Goal: Transaction & Acquisition: Book appointment/travel/reservation

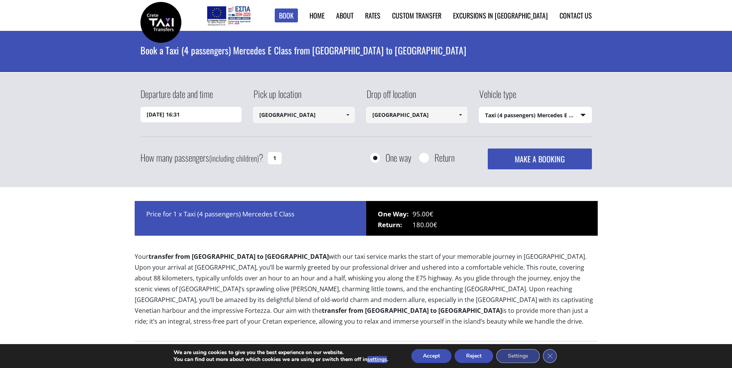
click at [580, 111] on select "Select vehicle type Taxi (4 passengers) Mercedes E Class Mini Van (7 passengers…" at bounding box center [535, 115] width 112 height 16
select select "541"
click at [479, 107] on select "Select vehicle type Taxi (4 passengers) Mercedes E Class Mini Van (7 passengers…" at bounding box center [535, 115] width 112 height 16
click at [188, 116] on input "24/08/2025 16:31" at bounding box center [190, 114] width 101 height 15
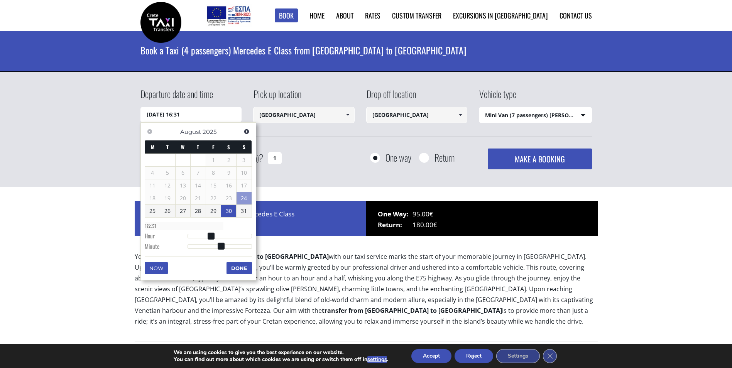
click at [228, 209] on link "30" at bounding box center [228, 211] width 15 height 12
type input "30/08/2025 01:00"
type input "01:00"
type input "30/08/2025 02:00"
type input "02:00"
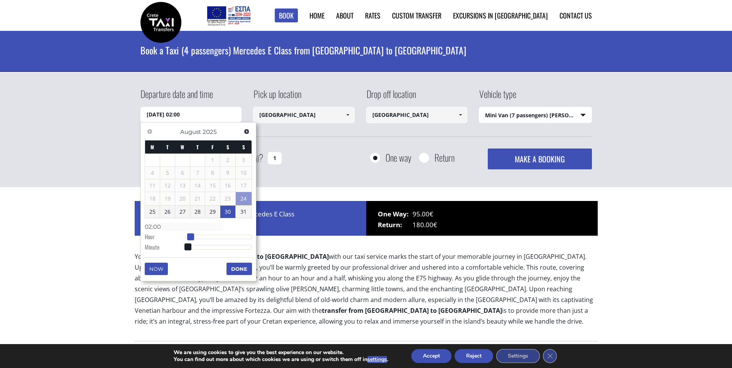
type input "30/08/2025 03:00"
type input "03:00"
type input "30/08/2025 04:00"
type input "04:00"
type input "30/08/2025 05:00"
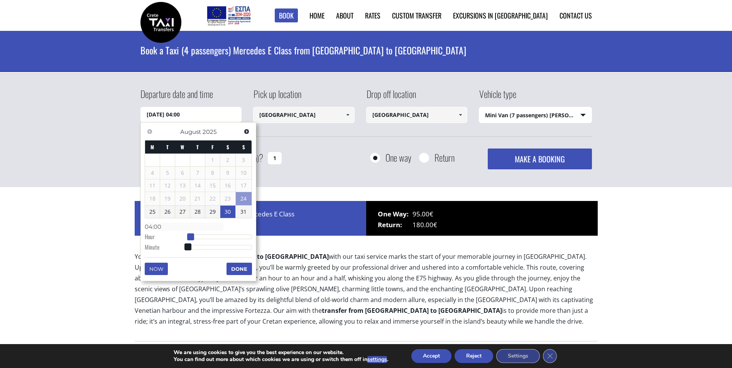
type input "05:00"
type input "30/08/2025 06:00"
type input "06:00"
type input "30/08/2025 07:00"
type input "07:00"
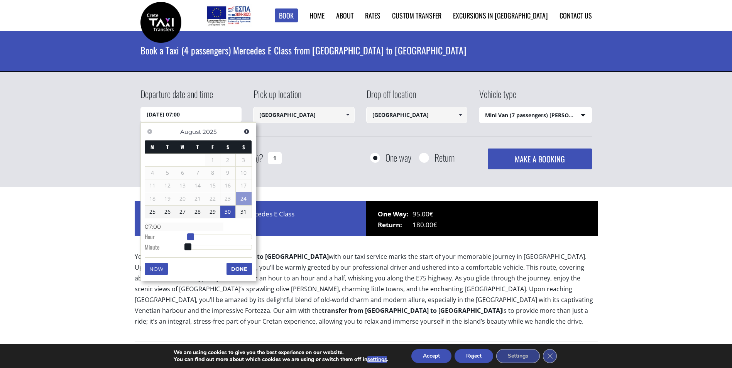
type input "30/08/2025 08:00"
type input "08:00"
type input "30/08/2025 09:00"
type input "09:00"
type input "30/08/2025 10:00"
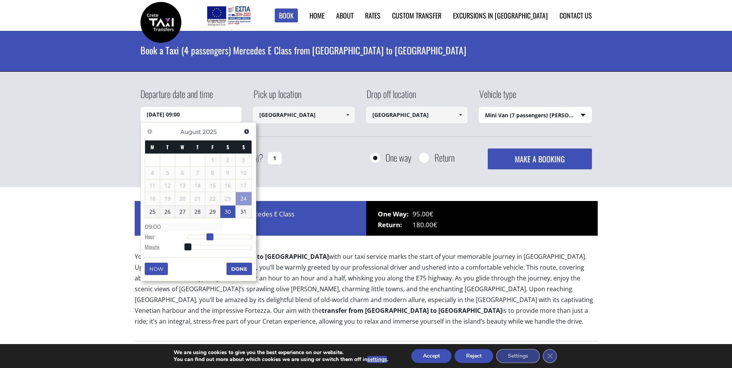
type input "10:00"
type input "30/08/2025 11:00"
type input "11:00"
type input "30/08/2025 13:00"
type input "13:00"
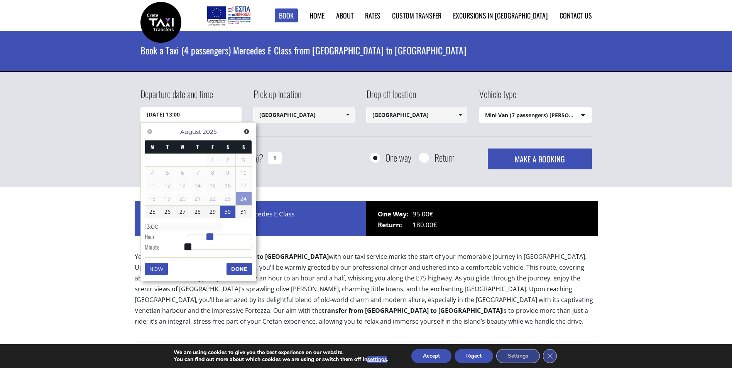
type input "30/08/2025 14:00"
type input "14:00"
type input "30/08/2025 15:00"
type input "15:00"
type input "30/08/2025 16:00"
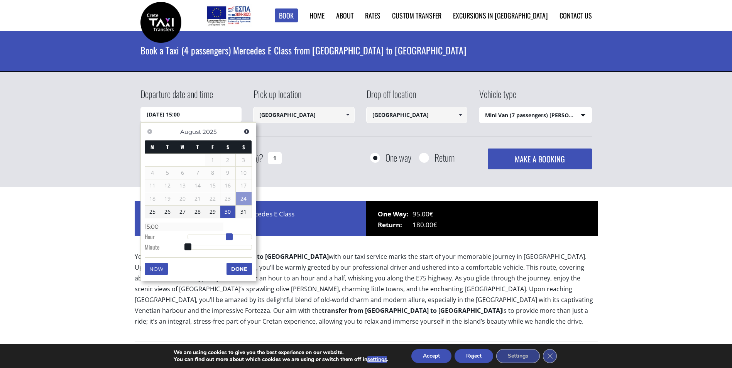
type input "16:00"
type input "30/08/2025 15:00"
type input "15:00"
type input "30/08/2025 14:00"
type input "14:00"
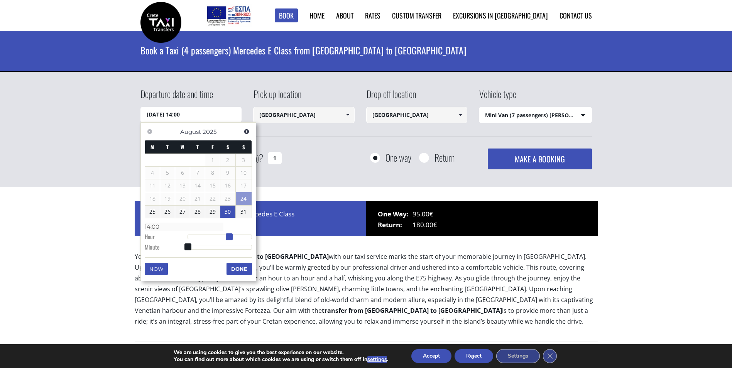
type input "30/08/2025 13:00"
type input "13:00"
type input "30/08/2025 12:00"
type input "12:00"
type input "30/08/2025 13:00"
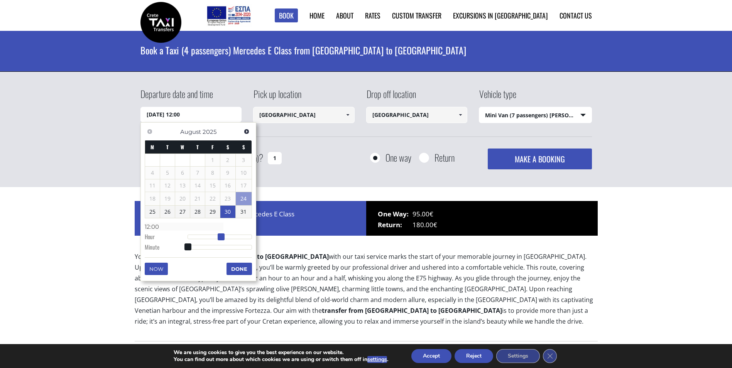
type input "13:00"
type input "30/08/2025 14:00"
type input "14:00"
drag, startPoint x: 189, startPoint y: 233, endPoint x: 228, endPoint y: 237, distance: 39.1
click at [228, 237] on span at bounding box center [226, 236] width 7 height 7
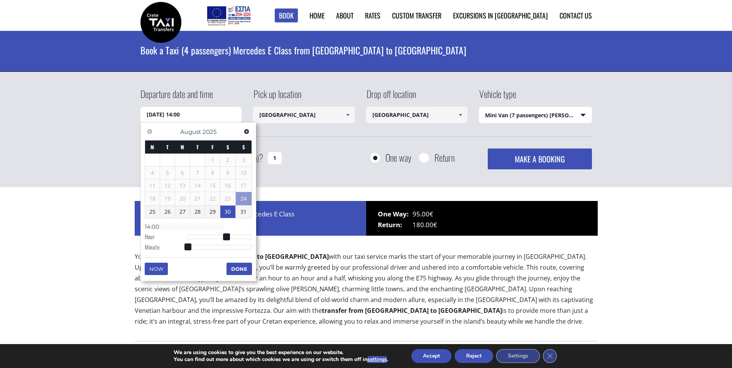
click at [241, 270] on button "Done" at bounding box center [238, 269] width 25 height 12
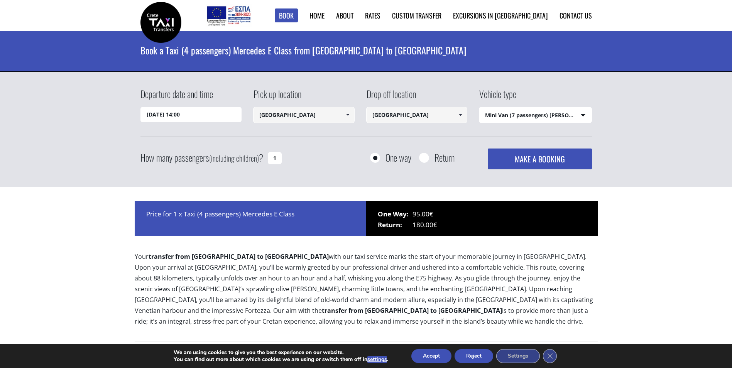
click at [278, 155] on input "1" at bounding box center [275, 158] width 14 height 12
type input "4"
click at [530, 159] on button "MAKE A BOOKING" at bounding box center [540, 159] width 104 height 21
